Goal: Information Seeking & Learning: Learn about a topic

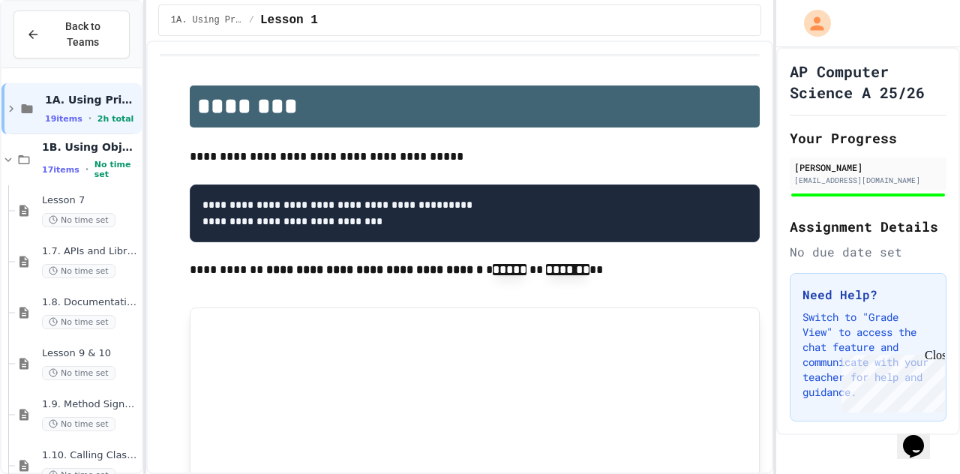
scroll to position [578, 0]
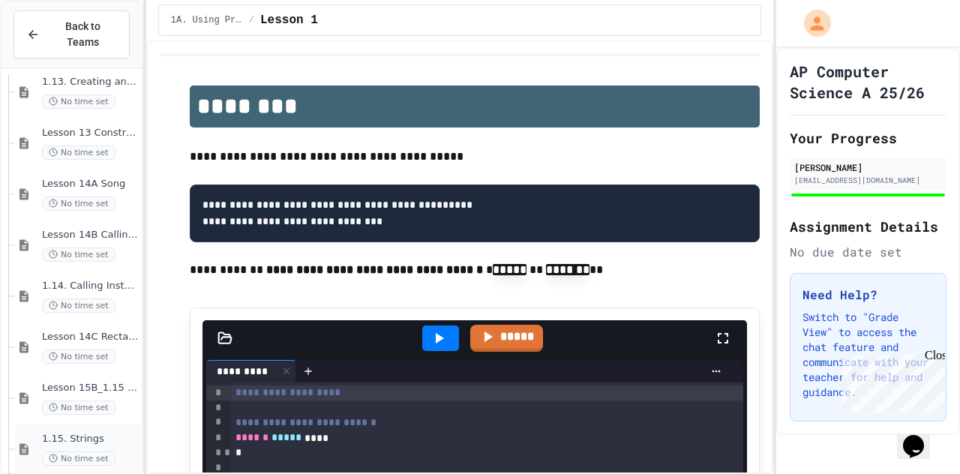
click at [85, 433] on span "1.15. Strings" at bounding box center [90, 439] width 97 height 13
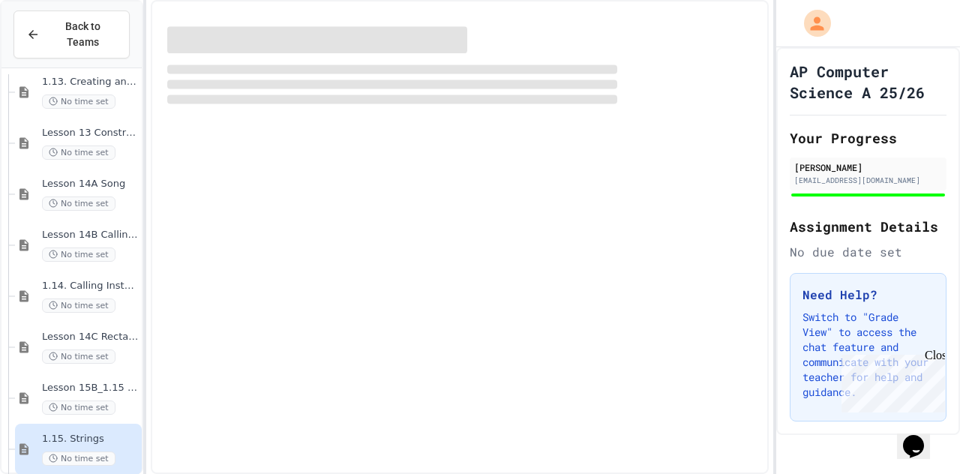
scroll to position [560, 0]
